Goal: Transaction & Acquisition: Purchase product/service

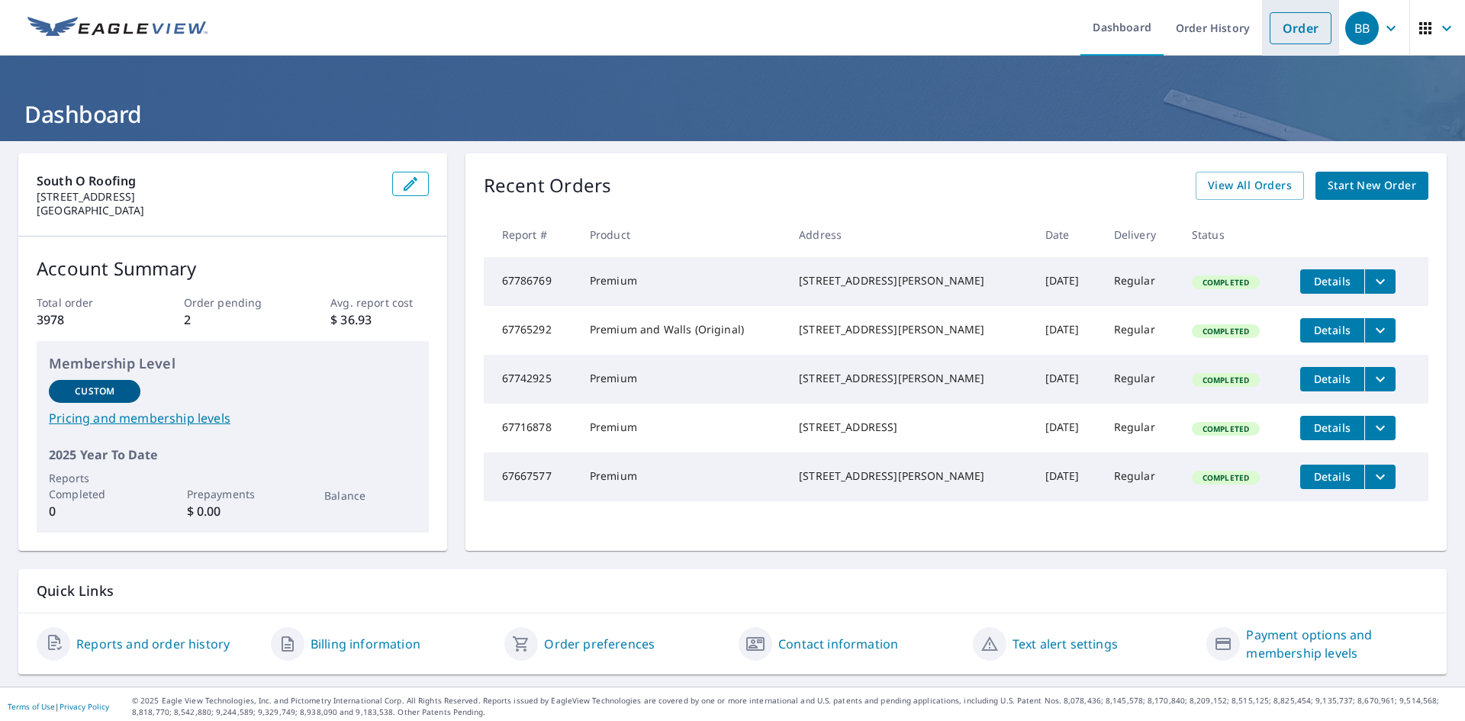
click at [1287, 25] on link "Order" at bounding box center [1300, 28] width 62 height 32
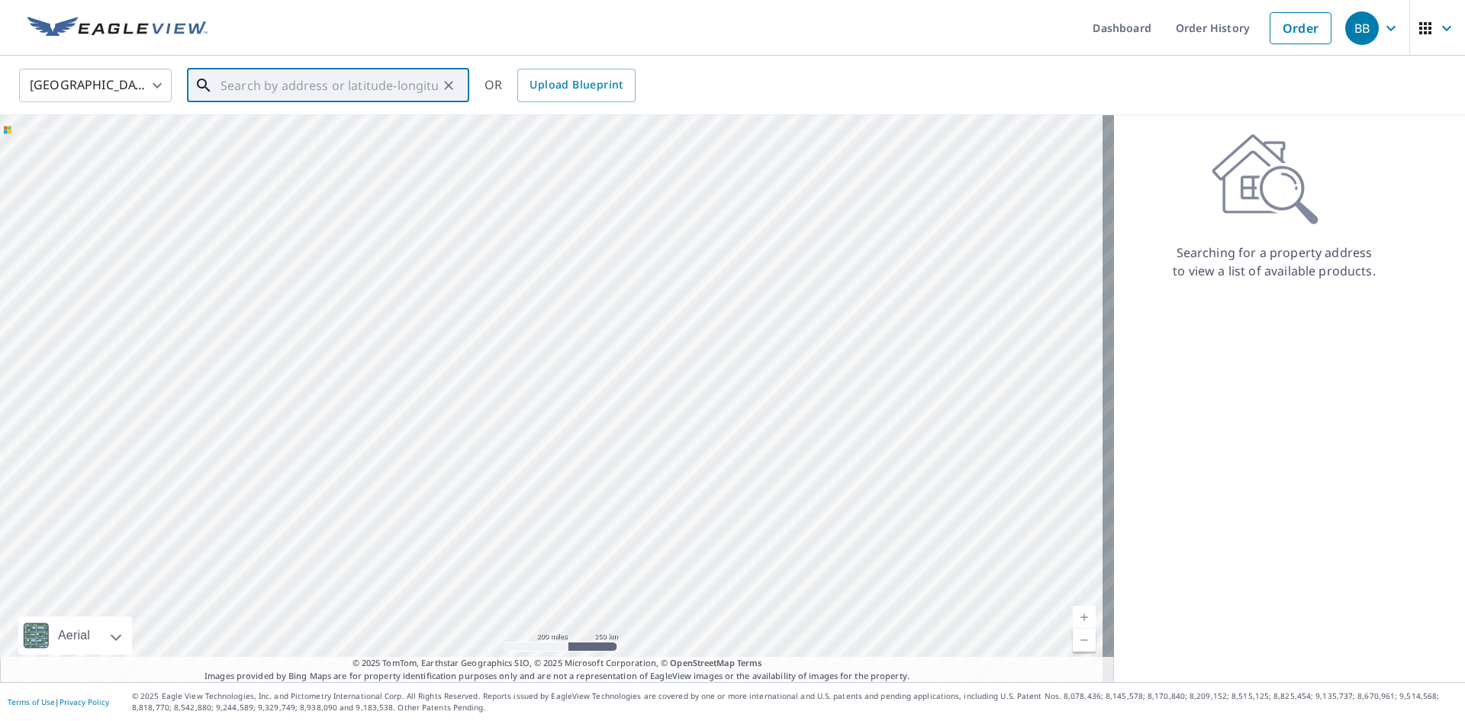
click at [288, 85] on input "text" at bounding box center [328, 85] width 217 height 43
paste input "[STREET_ADDRESS]"
click at [335, 135] on span "[STREET_ADDRESS]" at bounding box center [337, 130] width 240 height 18
type input "[STREET_ADDRESS]"
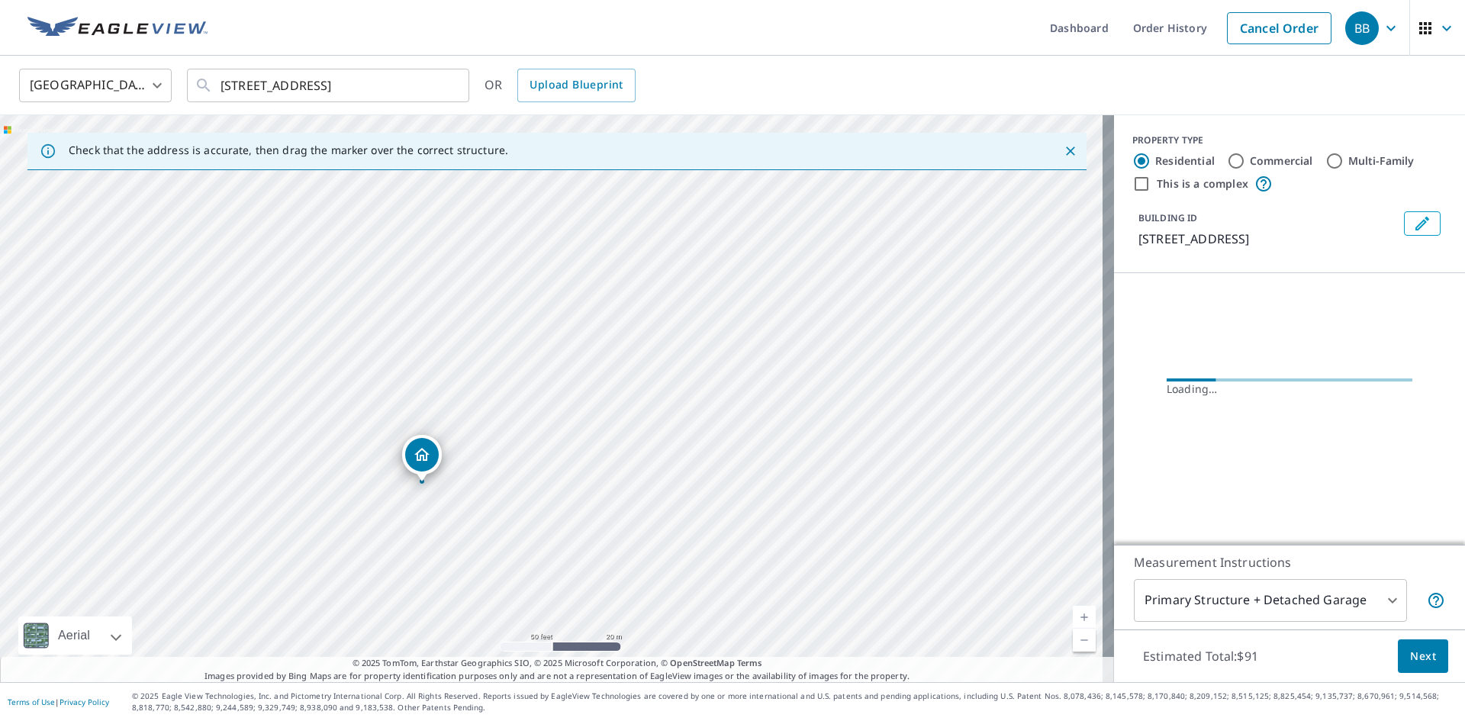
drag, startPoint x: 508, startPoint y: 446, endPoint x: 529, endPoint y: 359, distance: 89.4
click at [529, 359] on div "[STREET_ADDRESS]" at bounding box center [557, 398] width 1114 height 567
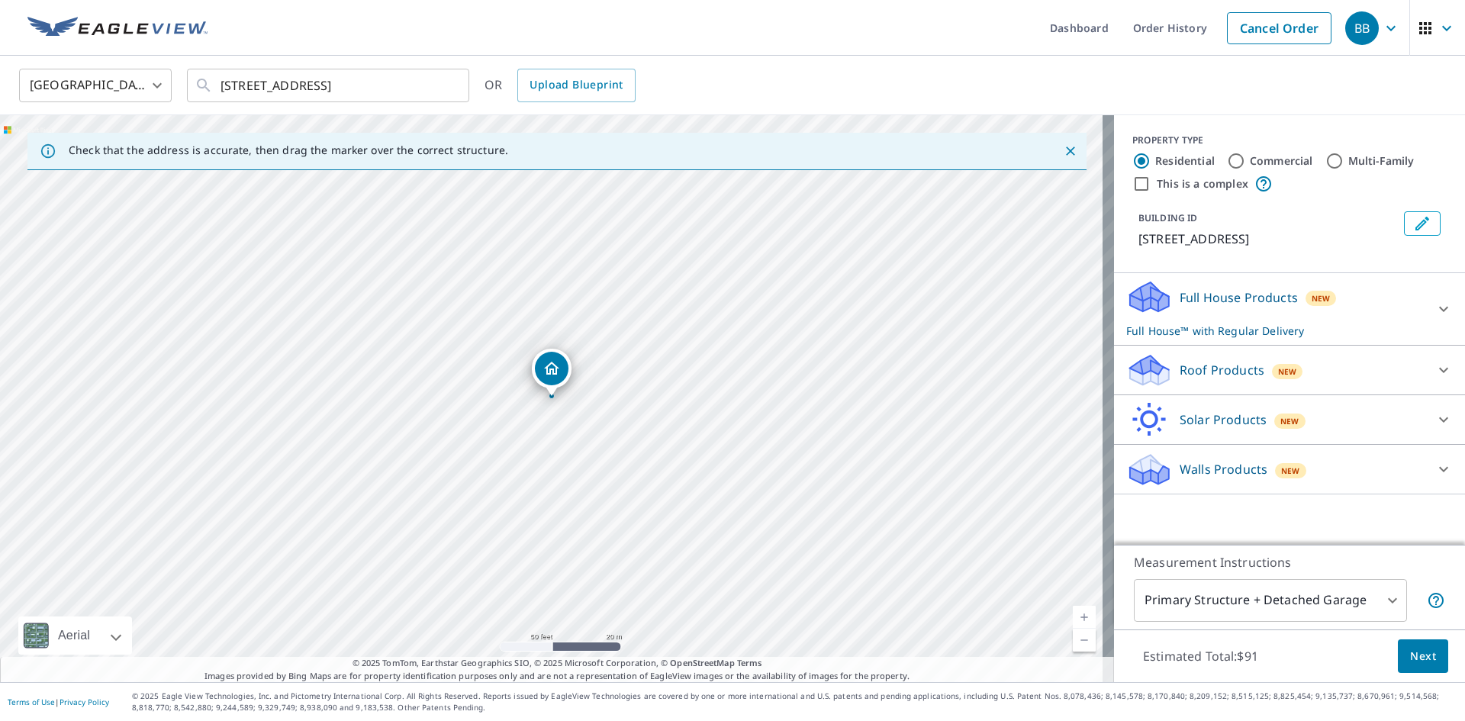
click at [1376, 368] on div "Roof Products New" at bounding box center [1275, 370] width 299 height 36
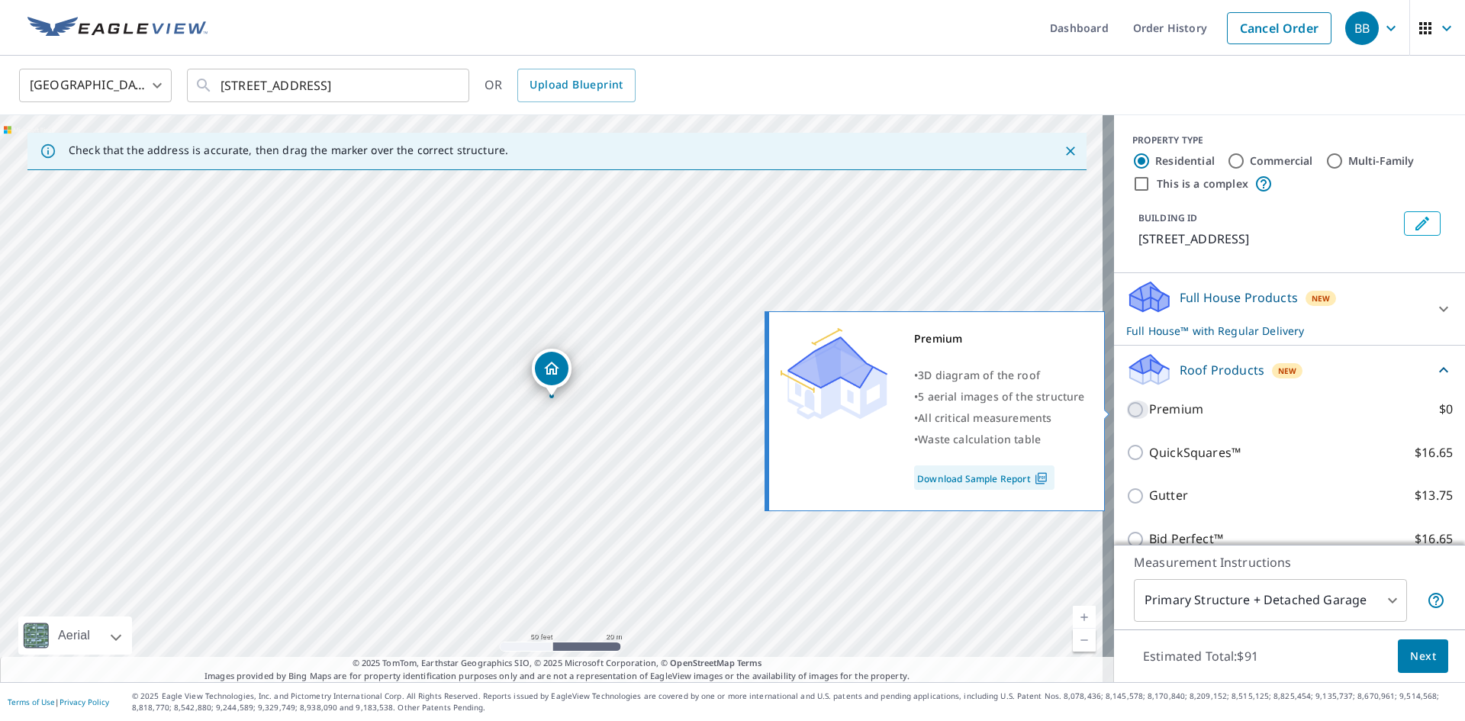
click at [1126, 404] on input "Premium $0" at bounding box center [1137, 410] width 23 height 18
checkbox input "true"
checkbox input "false"
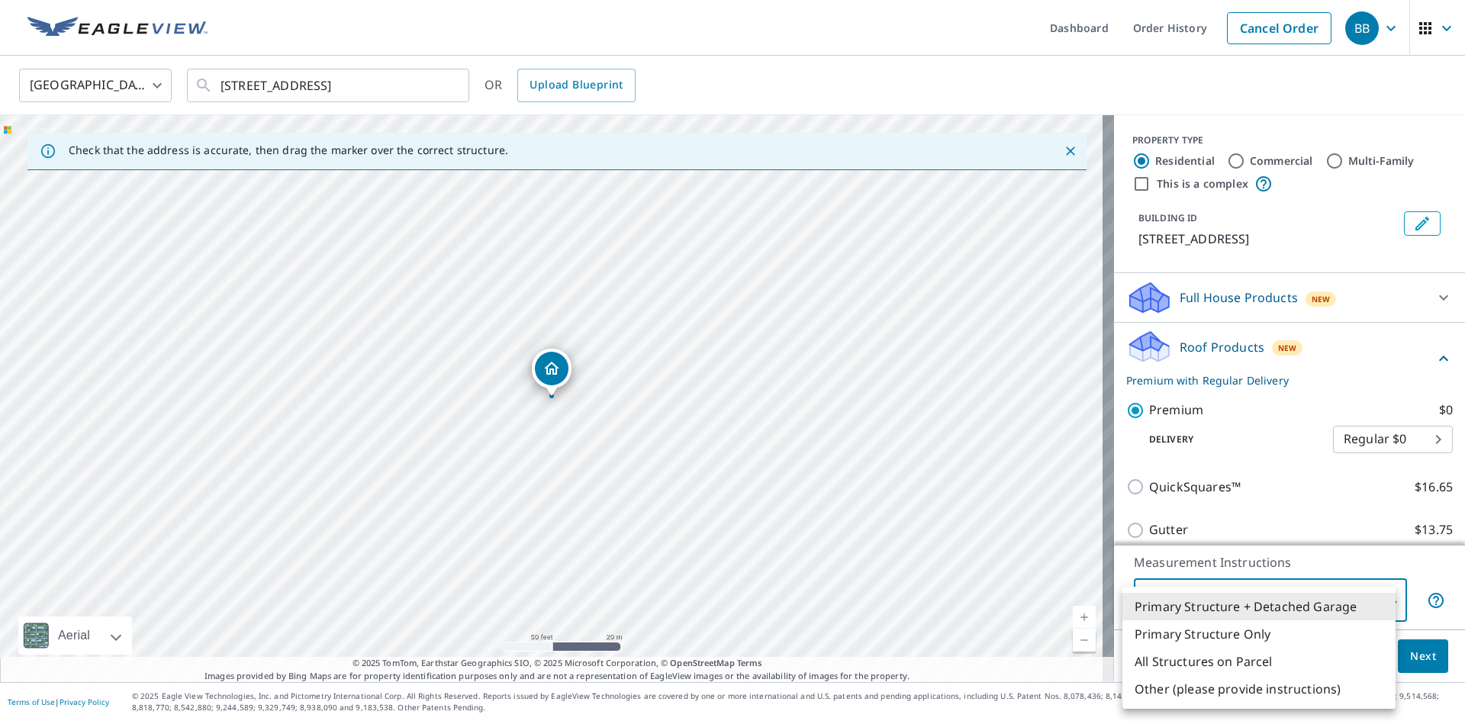
click at [1286, 604] on body "BB BB Dashboard Order History Cancel Order BB [GEOGRAPHIC_DATA] [GEOGRAPHIC_DAT…" at bounding box center [732, 360] width 1465 height 721
click at [1260, 657] on li "All Structures on Parcel" at bounding box center [1258, 661] width 273 height 27
type input "3"
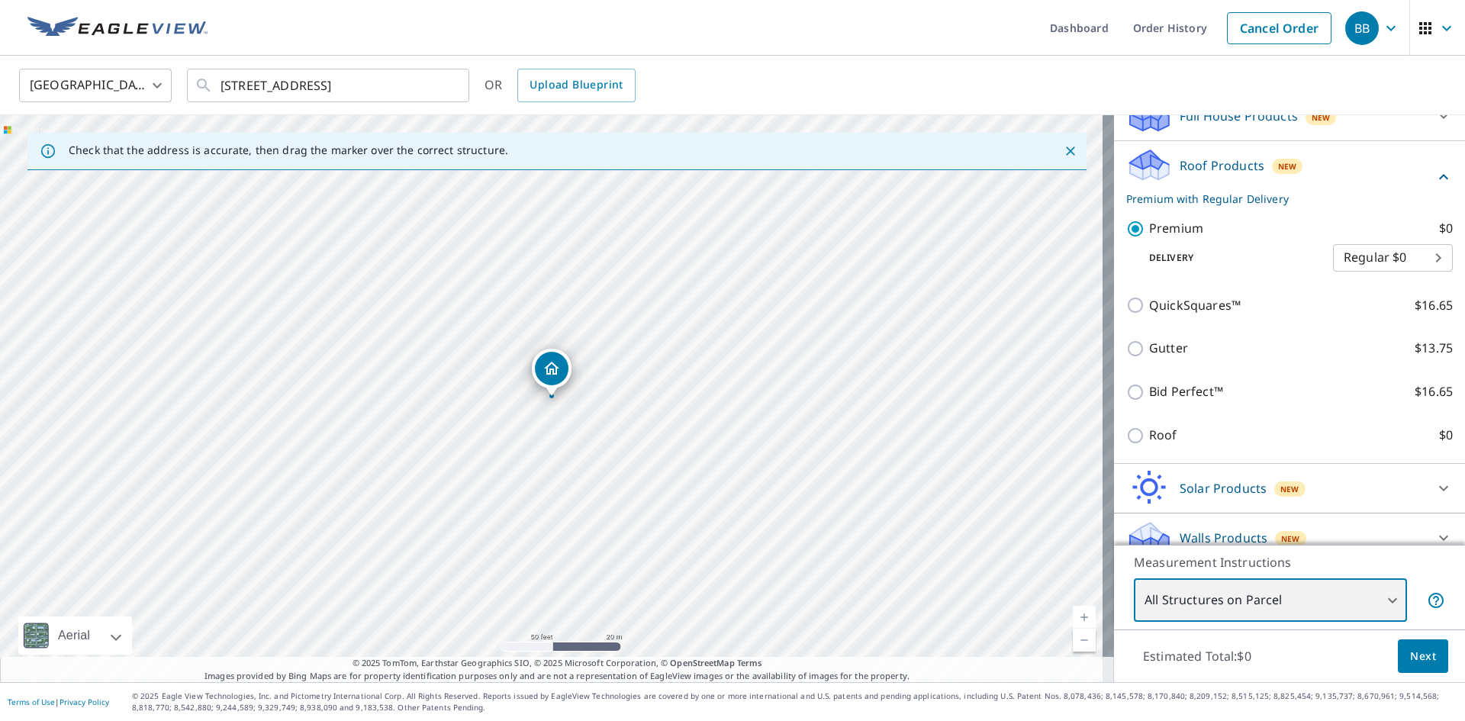
scroll to position [200, 0]
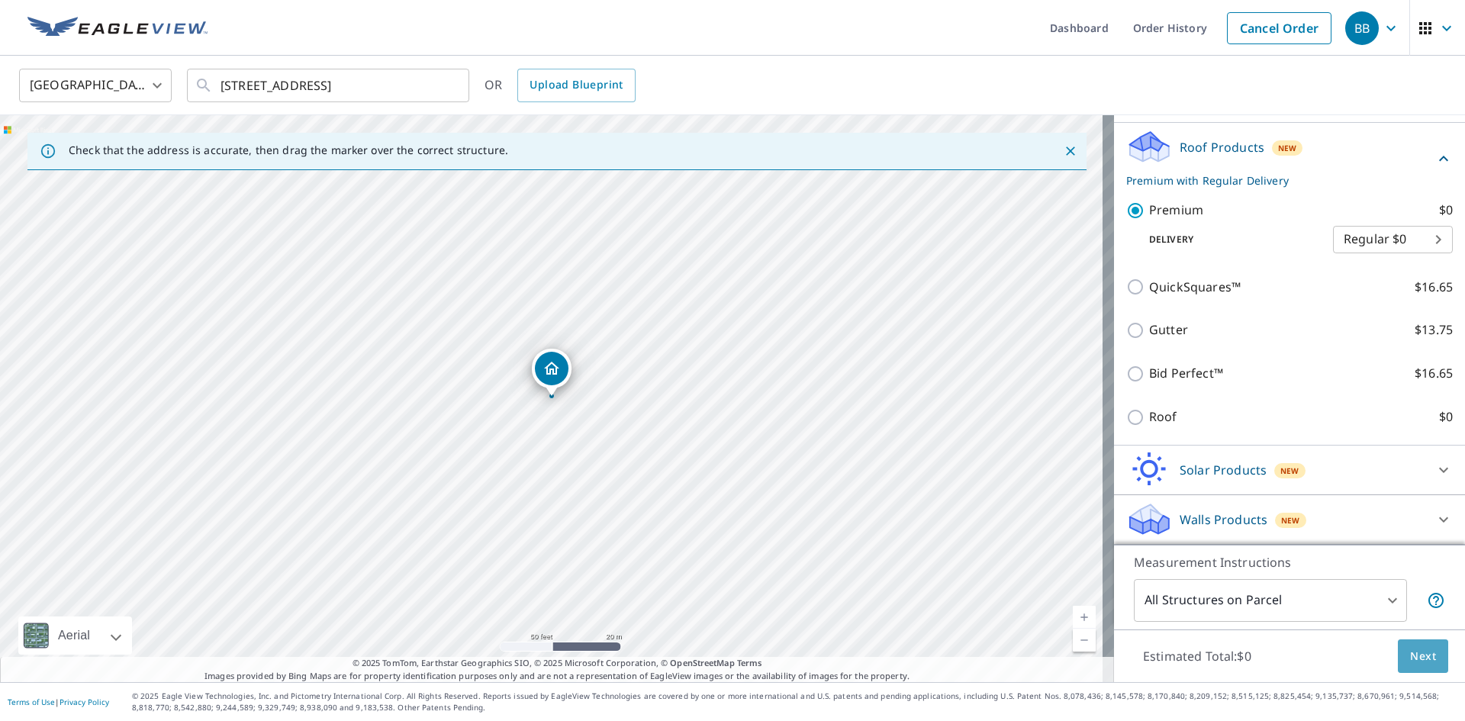
click at [1398, 653] on button "Next" at bounding box center [1423, 656] width 50 height 34
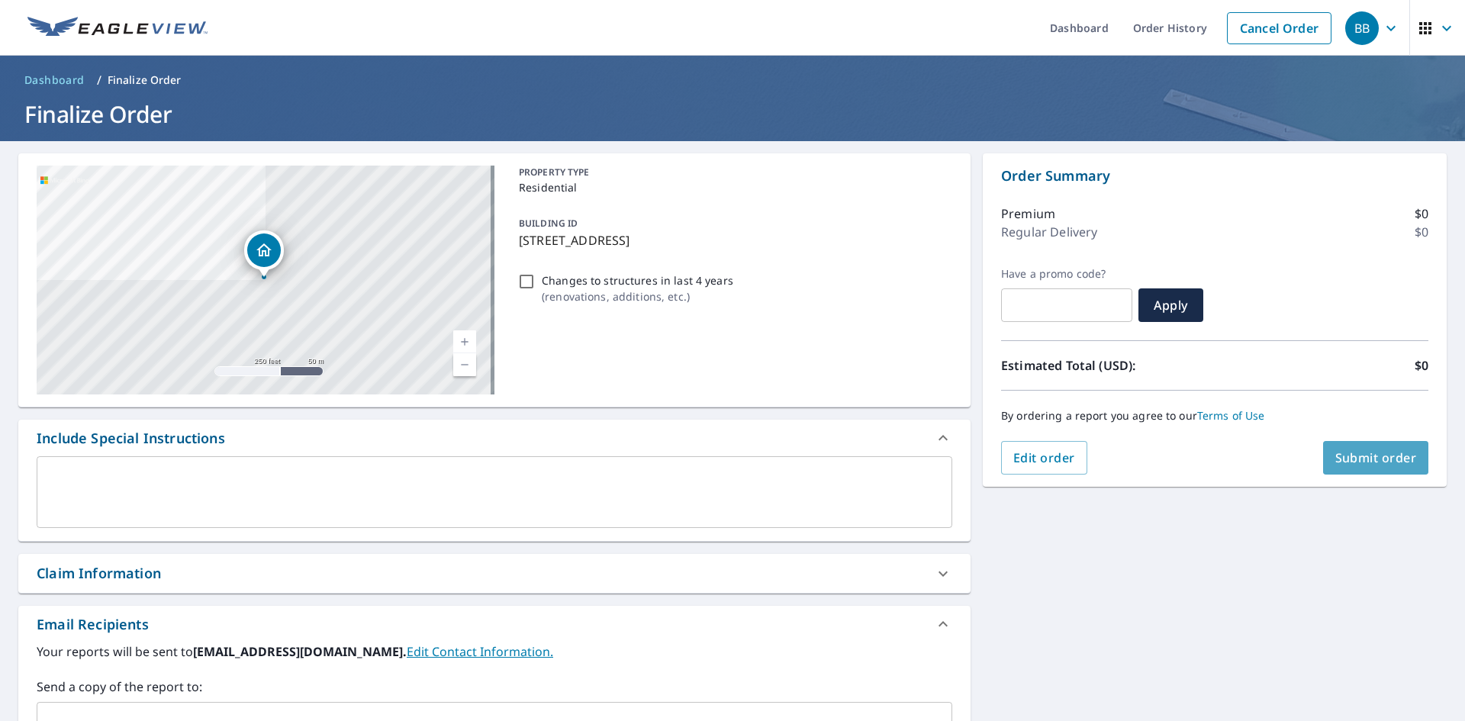
click at [1374, 463] on span "Submit order" at bounding box center [1376, 457] width 82 height 17
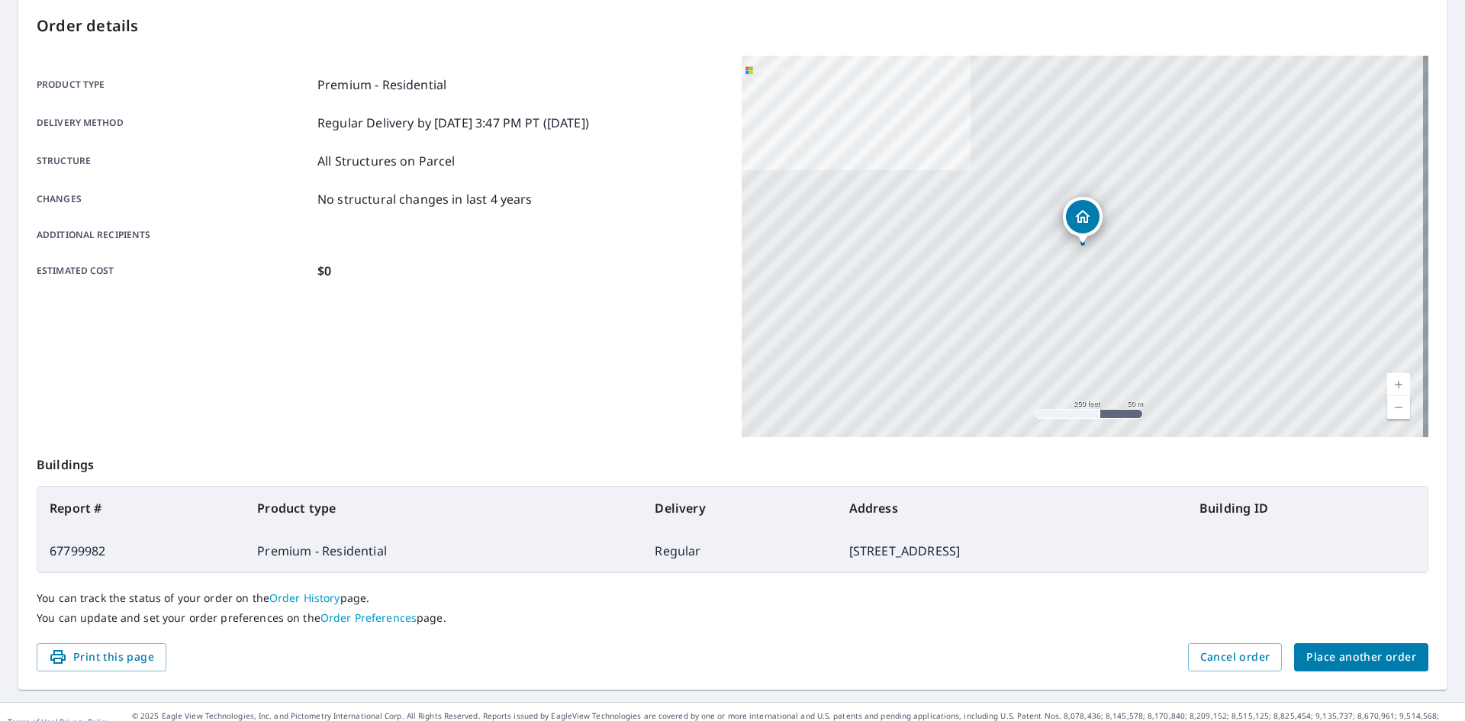
scroll to position [177, 0]
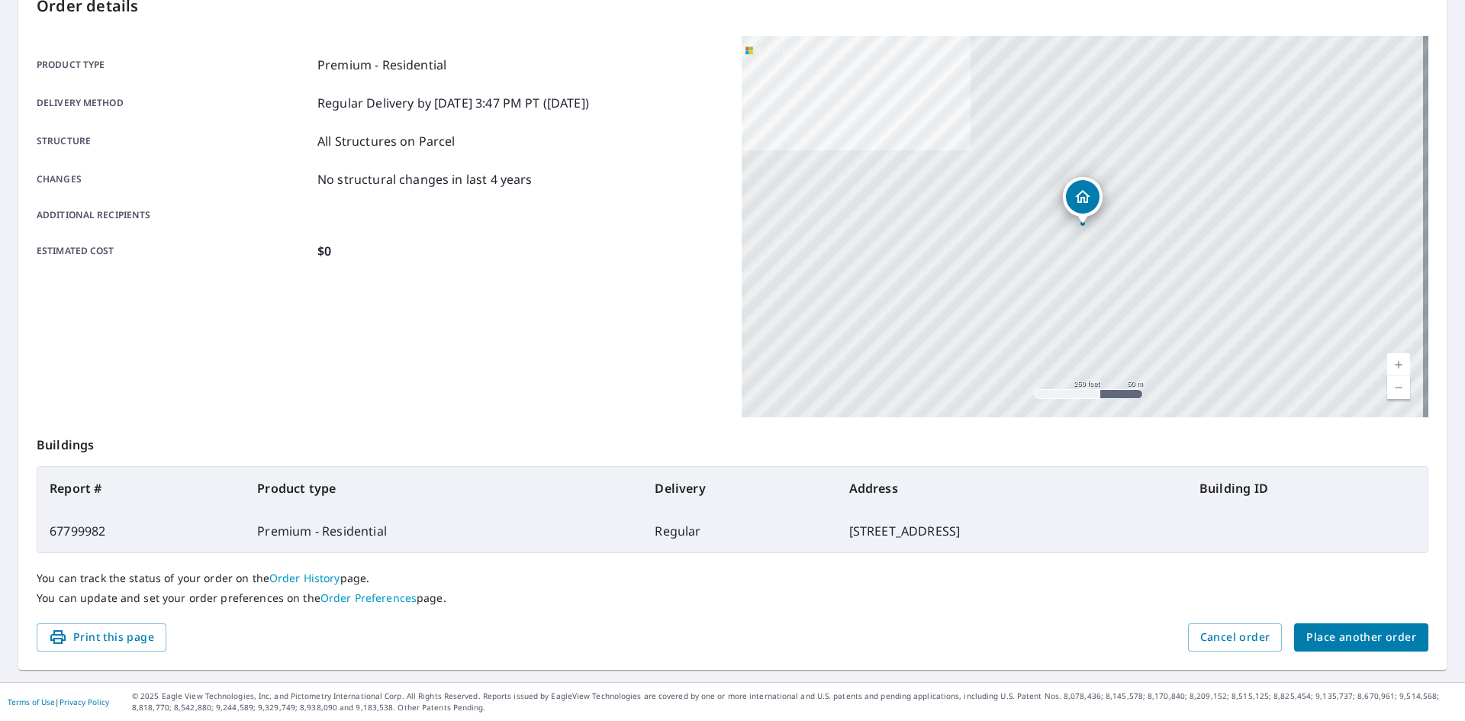
click at [1327, 626] on button "Place another order" at bounding box center [1361, 637] width 134 height 28
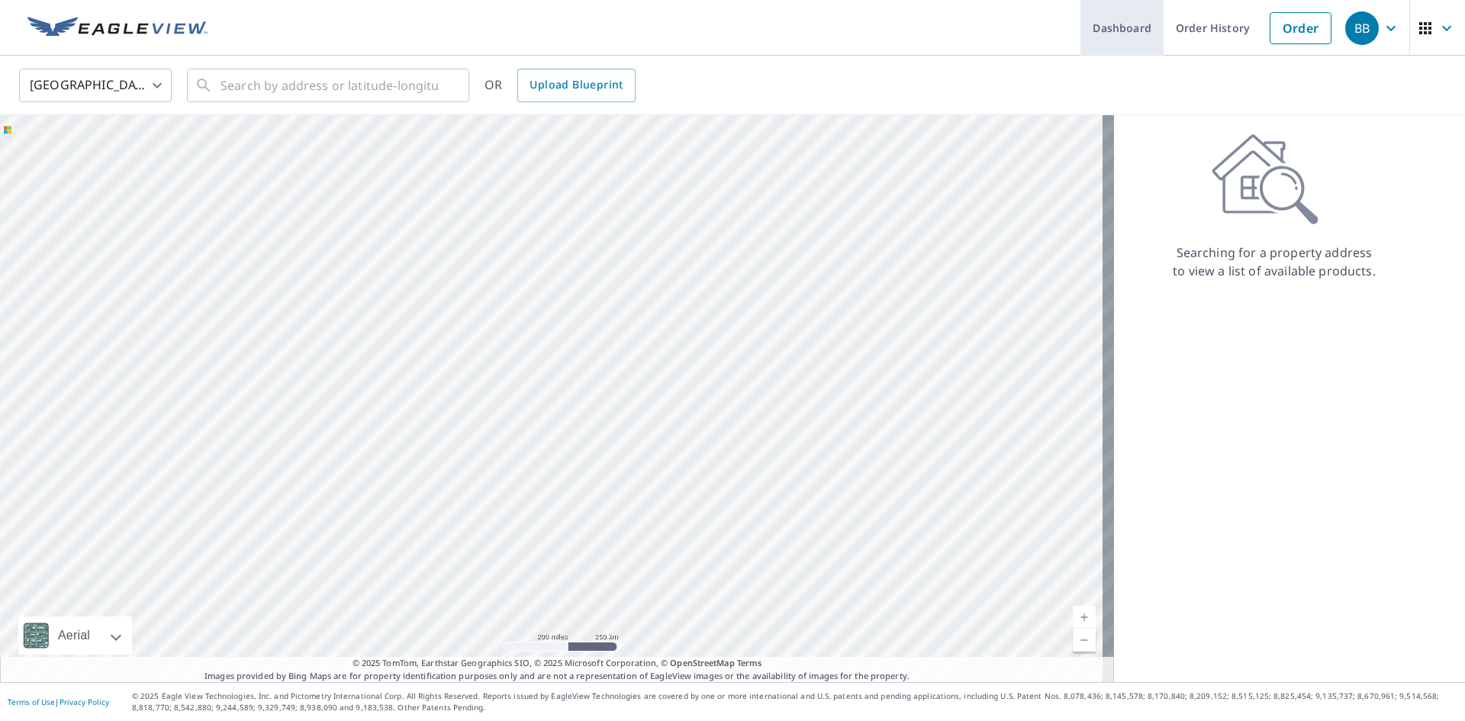
click at [1092, 37] on link "Dashboard" at bounding box center [1121, 28] width 83 height 56
